Goal: Task Accomplishment & Management: Use online tool/utility

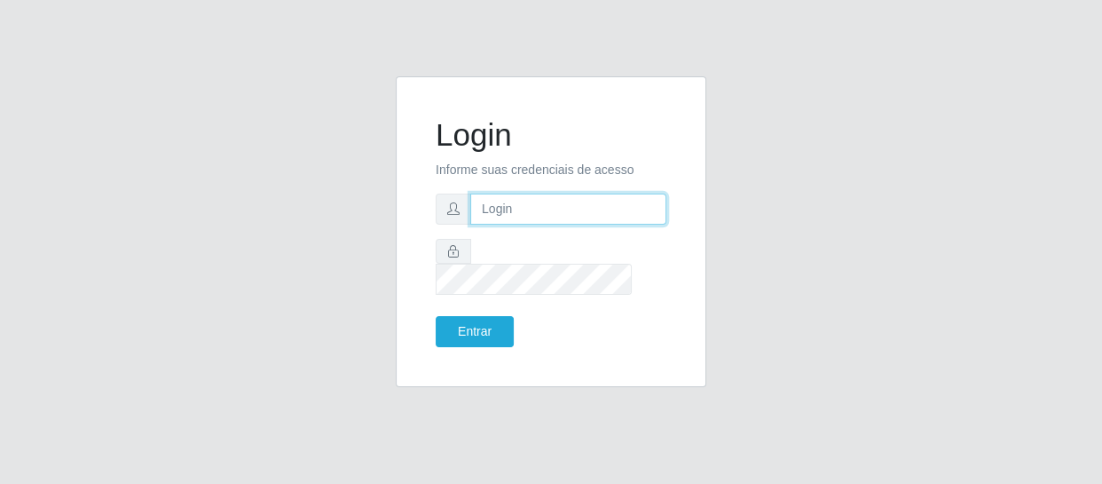
click at [494, 225] on input "text" at bounding box center [568, 209] width 196 height 31
type input "[EMAIL_ADDRESS][DOMAIN_NAME]"
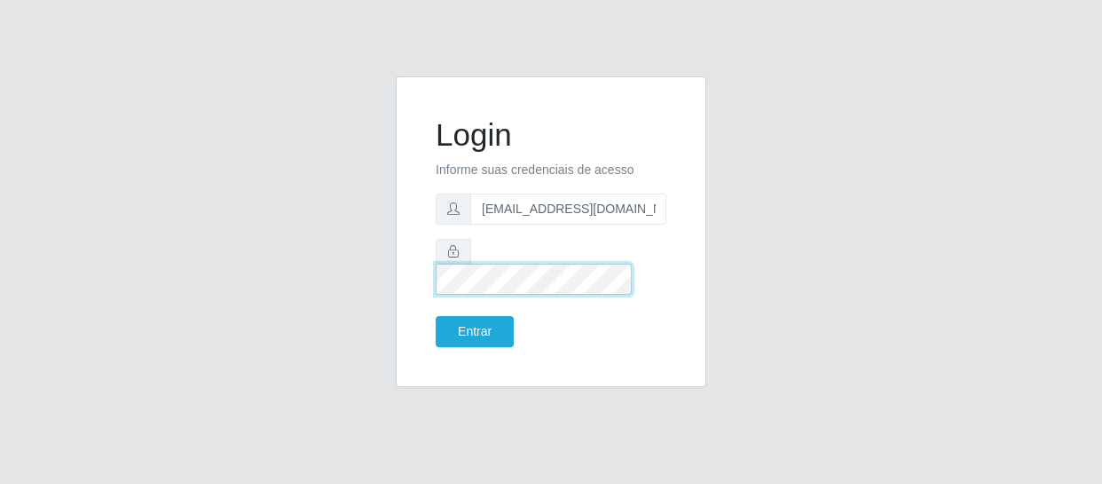
click at [436, 316] on button "Entrar" at bounding box center [475, 331] width 78 height 31
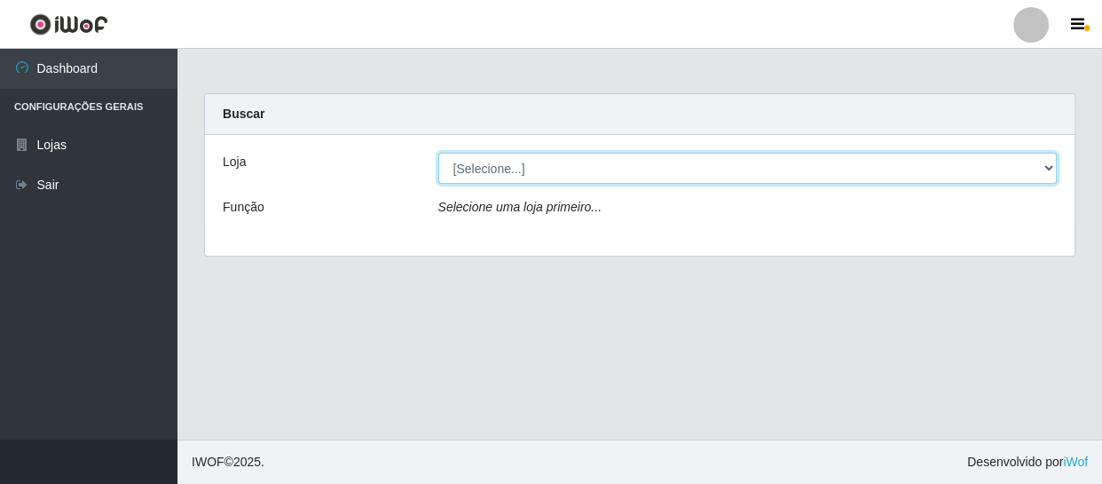
click at [1047, 166] on select "[Selecione...] SuperFácil Atacado - São Gonçalo do Amarante" at bounding box center [749, 168] width 620 height 31
select select "408"
click at [439, 153] on select "[Selecione...] SuperFácil Atacado - São Gonçalo do Amarante" at bounding box center [749, 168] width 620 height 31
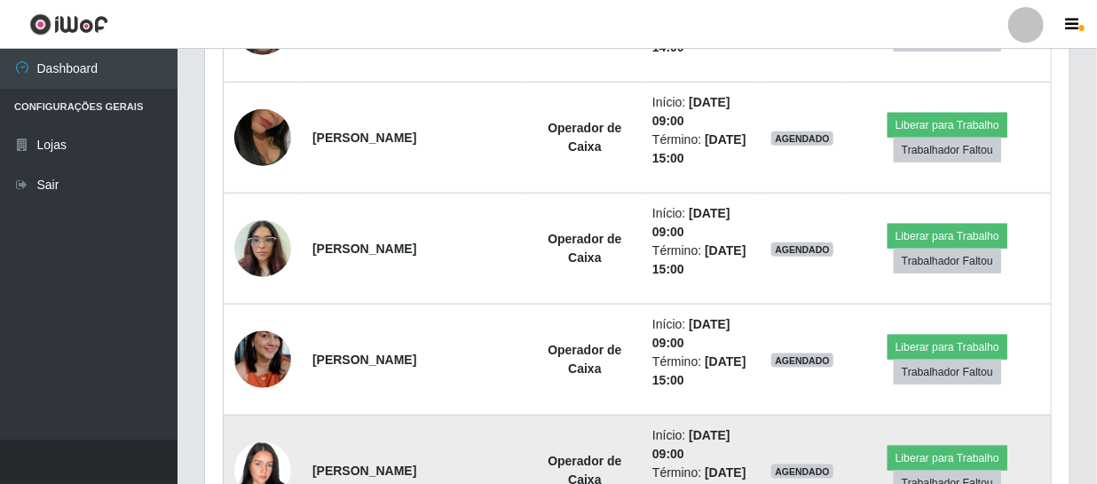
scroll to position [368, 865]
